Goal: Complete application form

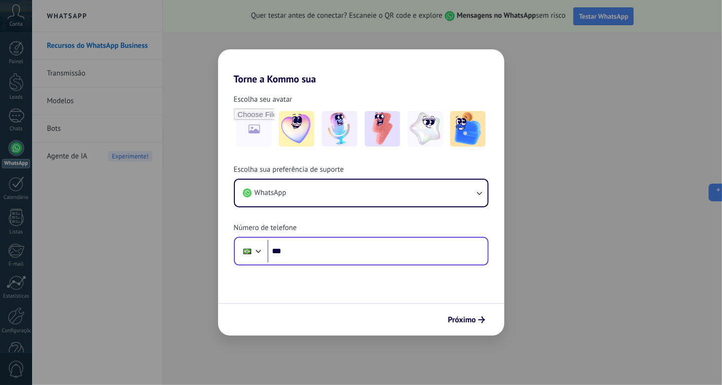
drag, startPoint x: 318, startPoint y: 264, endPoint x: 318, endPoint y: 251, distance: 12.8
click at [318, 264] on div "Phone ***" at bounding box center [361, 251] width 255 height 29
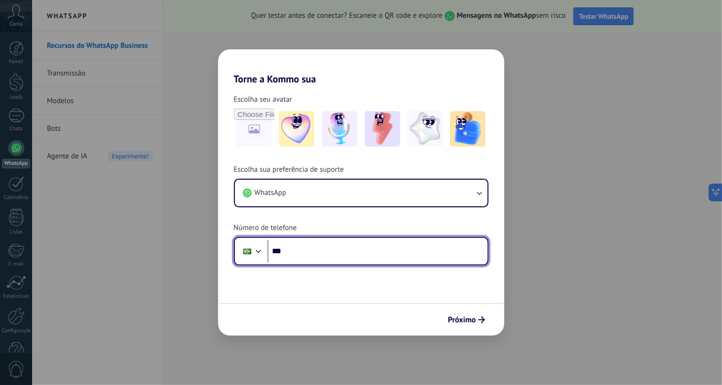
click at [318, 248] on input "***" at bounding box center [378, 251] width 220 height 23
paste input "**********"
type input "**********"
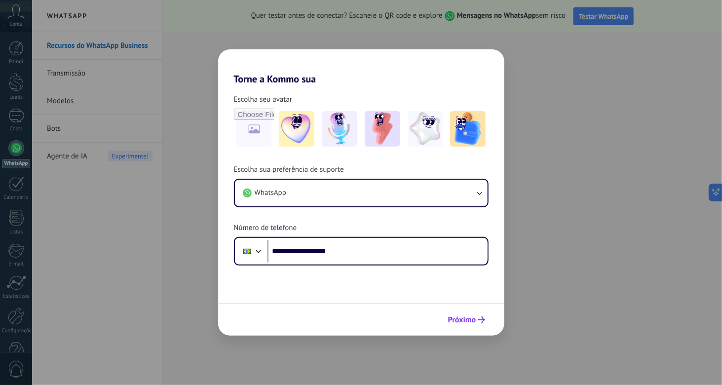
click at [480, 319] on icon "submit" at bounding box center [481, 319] width 7 height 7
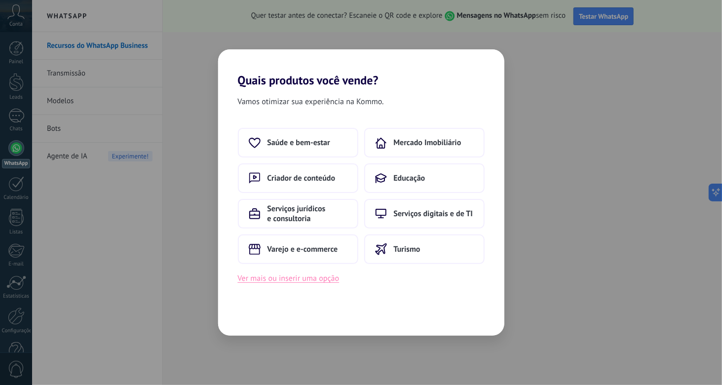
click at [286, 279] on button "Ver mais ou inserir uma opção" at bounding box center [289, 278] width 102 height 13
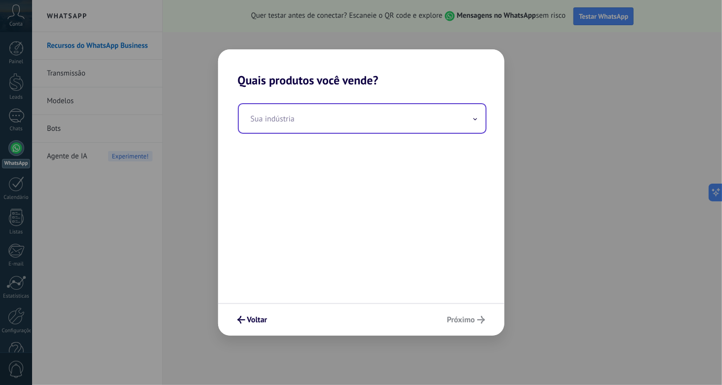
click at [307, 116] on input "text" at bounding box center [362, 118] width 247 height 29
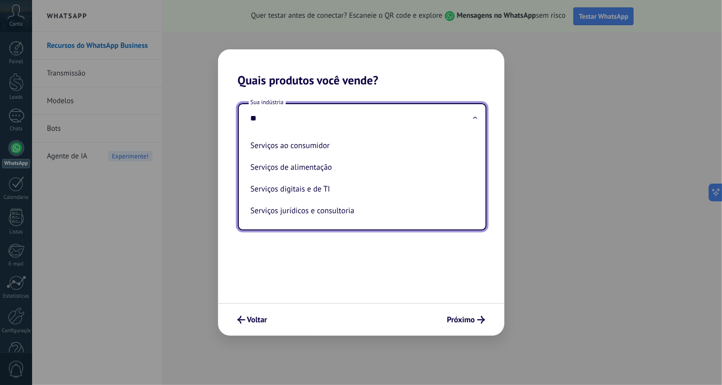
type input "*"
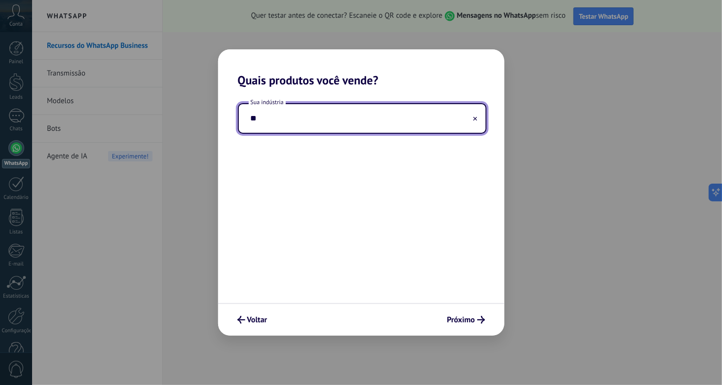
type input "*"
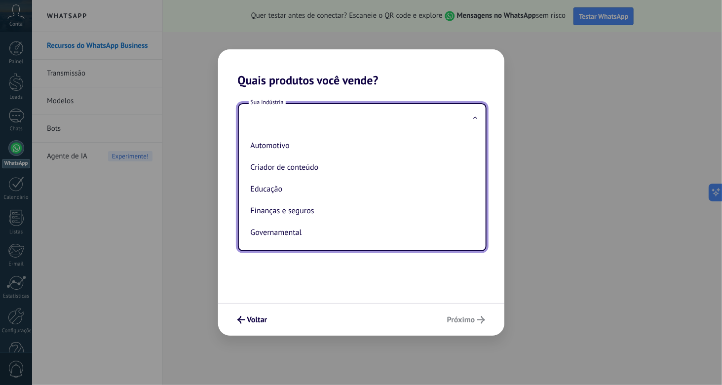
type input "*"
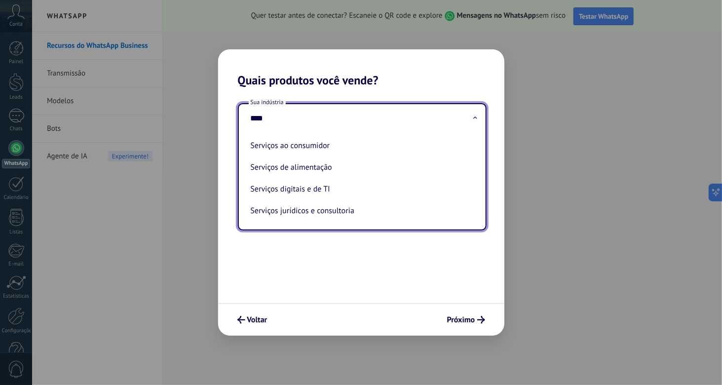
type input "*****"
drag, startPoint x: 271, startPoint y: 119, endPoint x: 214, endPoint y: 114, distance: 57.0
click at [212, 115] on div "Quais produtos você vende? Sua indústria ***** Serviços ao consumidor Serviços …" at bounding box center [361, 192] width 722 height 385
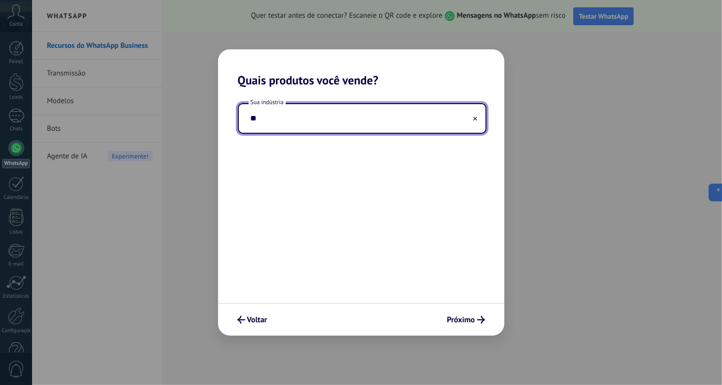
type input "*"
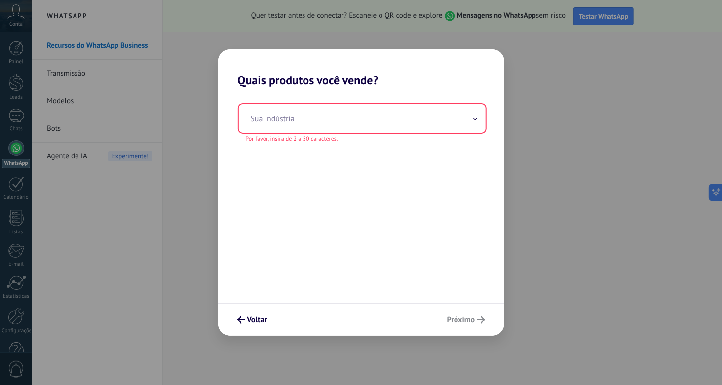
click at [253, 330] on div "Voltar Próximo" at bounding box center [361, 319] width 286 height 33
click at [251, 321] on span "Voltar" at bounding box center [257, 319] width 20 height 7
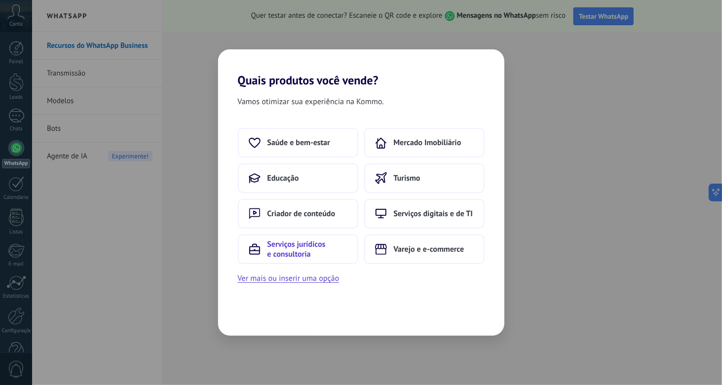
click at [320, 250] on span "Serviços jurídicos e consultoria" at bounding box center [308, 249] width 80 height 20
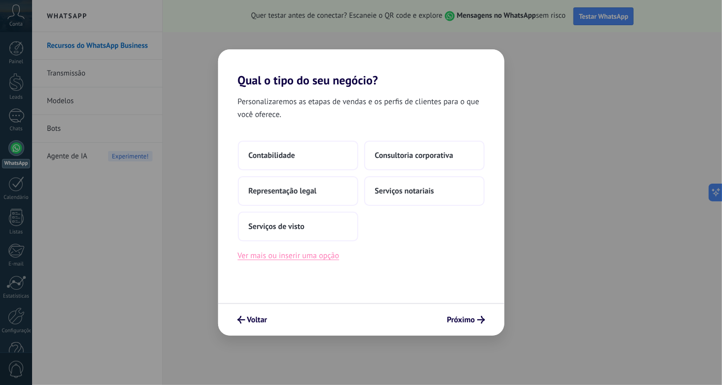
click at [290, 254] on button "Ver mais ou inserir uma opção" at bounding box center [289, 255] width 102 height 13
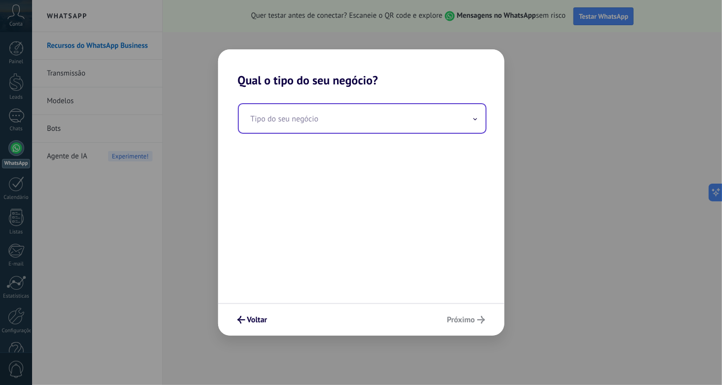
click at [334, 117] on input "text" at bounding box center [362, 118] width 247 height 29
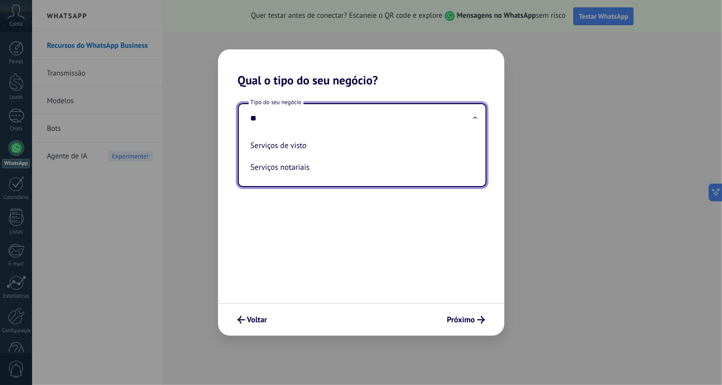
type input "*"
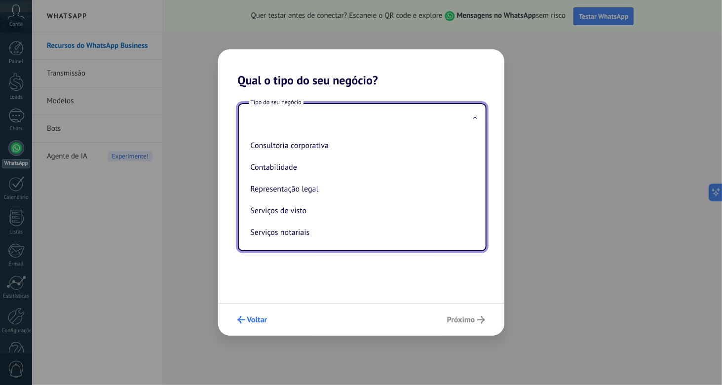
click at [260, 316] on span "Voltar" at bounding box center [257, 319] width 20 height 7
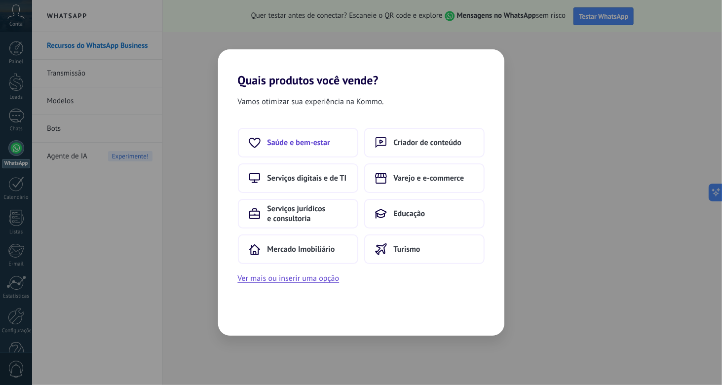
click at [292, 140] on span "Saúde e bem-estar" at bounding box center [299, 143] width 63 height 10
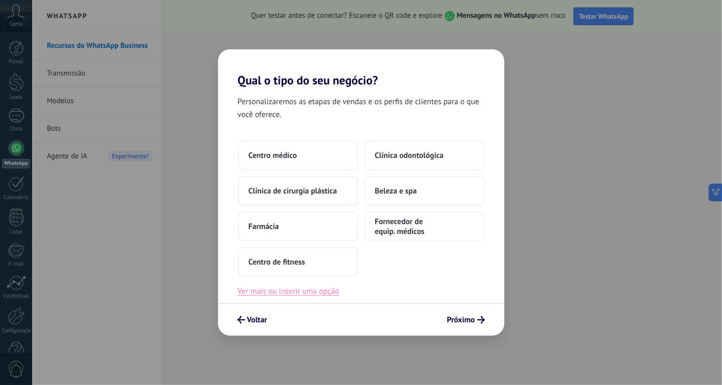
click at [277, 292] on button "Ver mais ou inserir uma opção" at bounding box center [289, 291] width 102 height 13
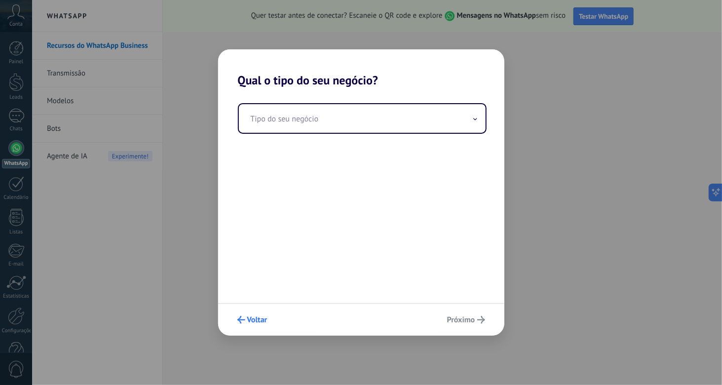
click at [245, 316] on button "Voltar" at bounding box center [252, 319] width 39 height 17
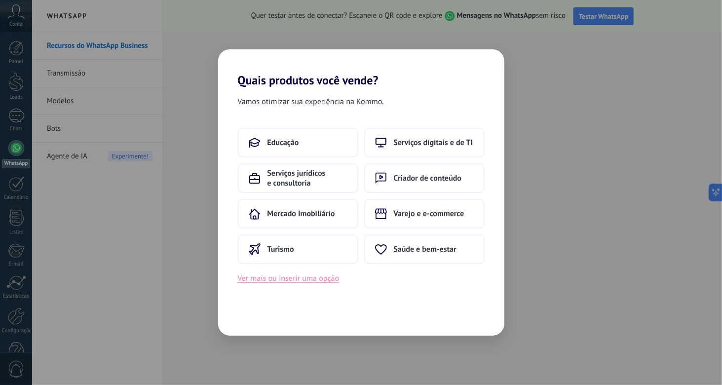
click at [278, 281] on button "Ver mais ou inserir uma opção" at bounding box center [289, 278] width 102 height 13
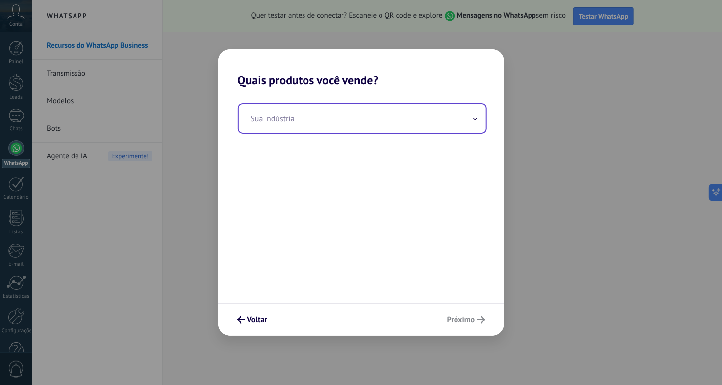
click at [342, 112] on input "text" at bounding box center [362, 118] width 247 height 29
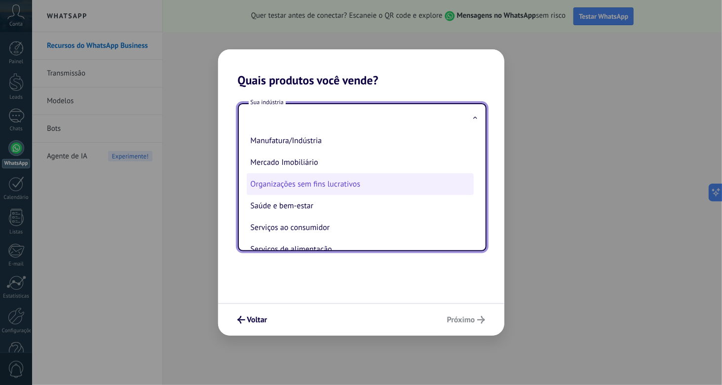
scroll to position [148, 0]
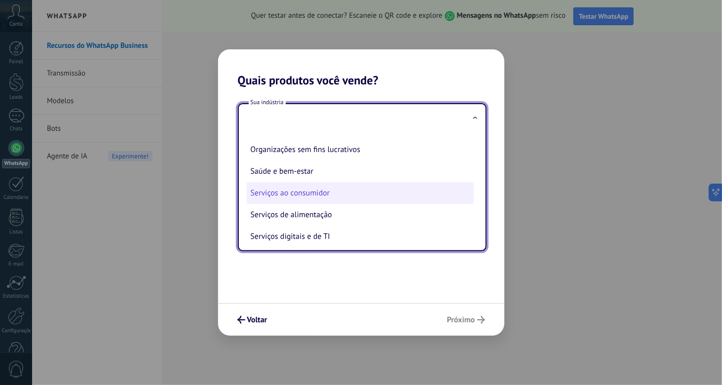
click at [346, 202] on li "Serviços ao consumidor" at bounding box center [360, 193] width 227 height 22
type input "**********"
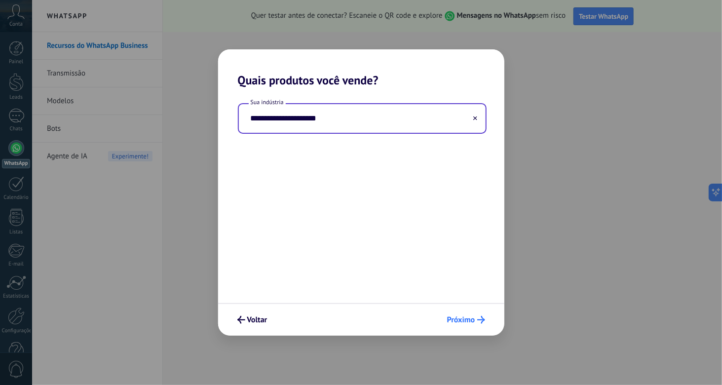
click at [477, 315] on button "Próximo" at bounding box center [466, 319] width 47 height 17
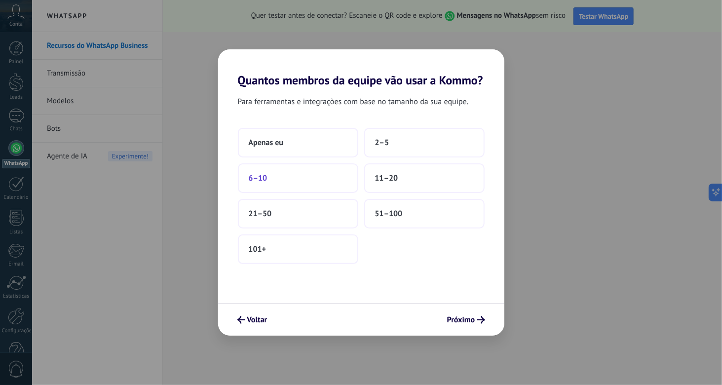
click at [257, 177] on span "6–10" at bounding box center [258, 178] width 19 height 10
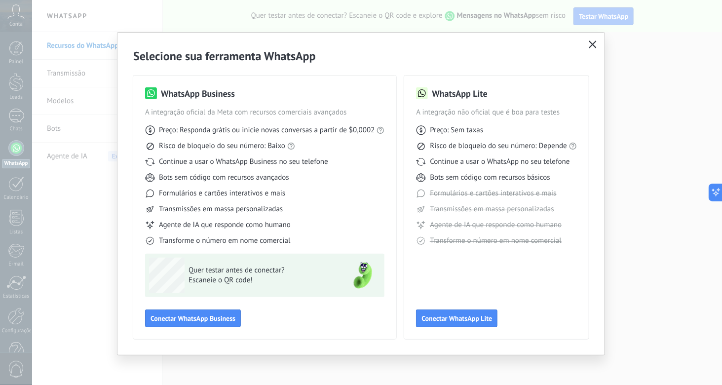
click at [596, 40] on button "button" at bounding box center [592, 45] width 13 height 14
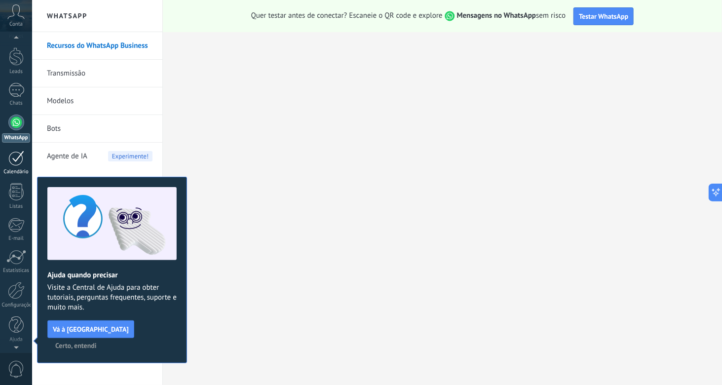
scroll to position [0, 0]
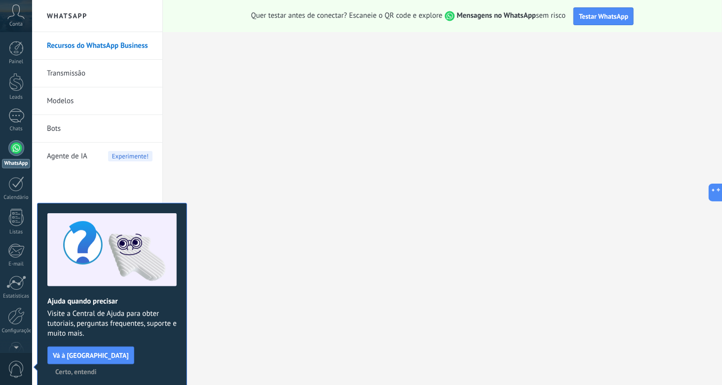
click at [8, 18] on use at bounding box center [16, 11] width 17 height 14
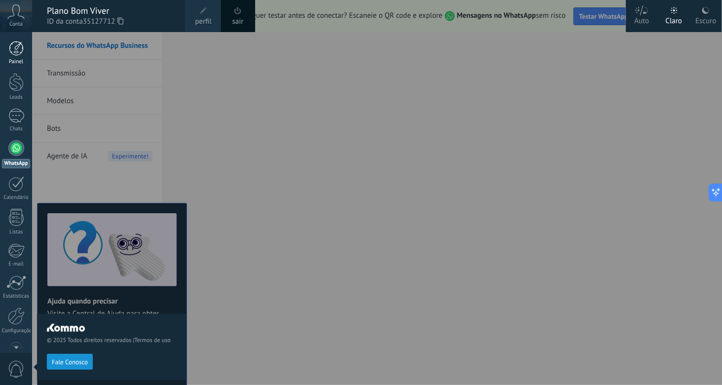
click at [8, 59] on div "Painel" at bounding box center [16, 62] width 29 height 6
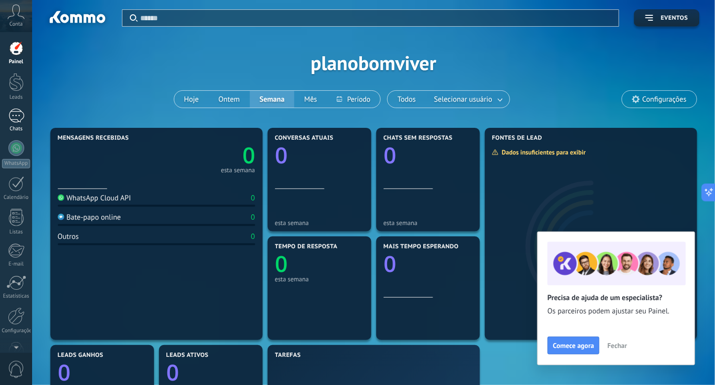
click at [18, 121] on div at bounding box center [16, 116] width 16 height 14
